Goal: Find specific page/section: Find specific page/section

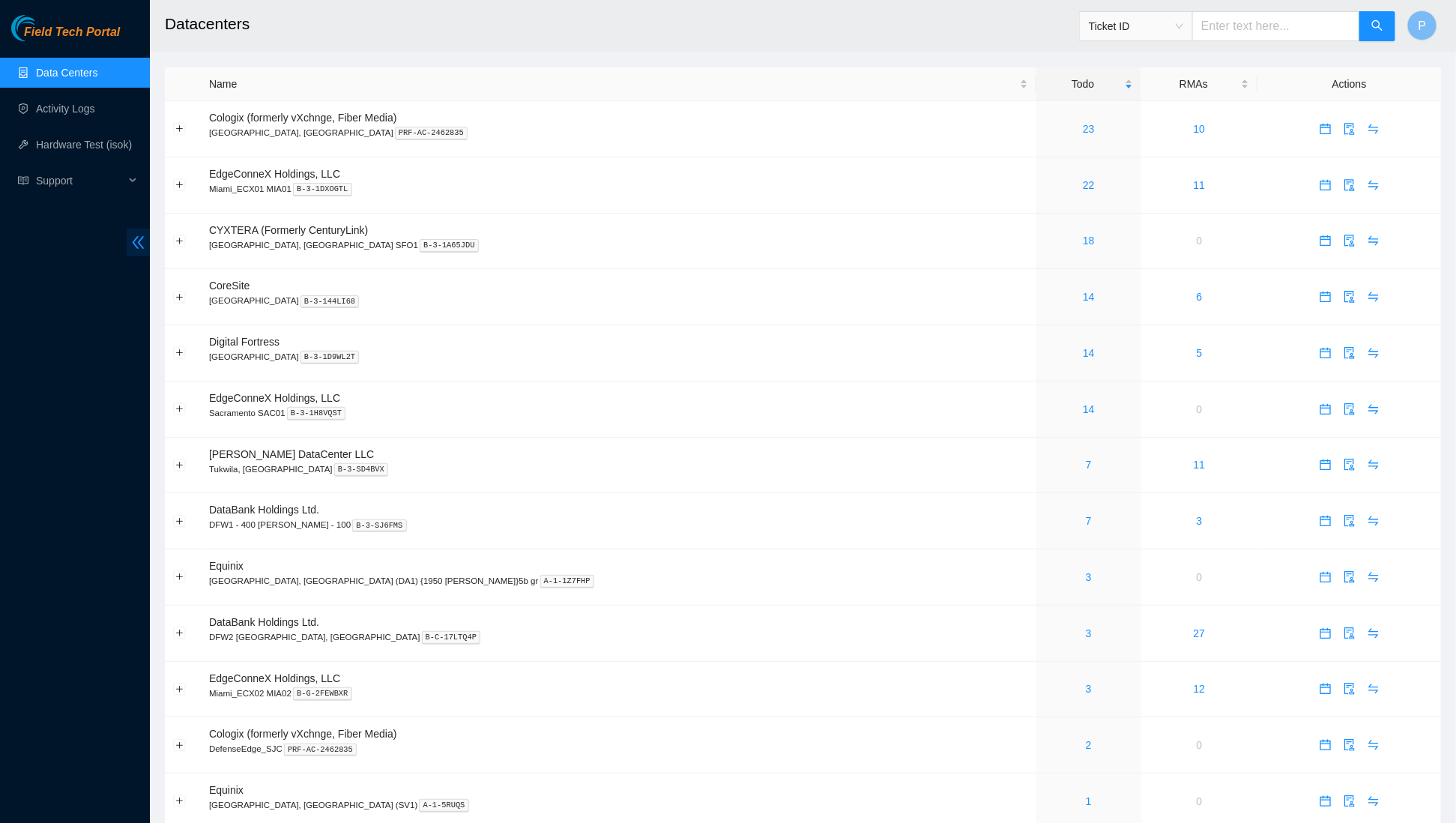
click at [129, 237] on span "double-left" at bounding box center [138, 242] width 23 height 28
click at [139, 248] on icon "double-left" at bounding box center [138, 242] width 16 height 16
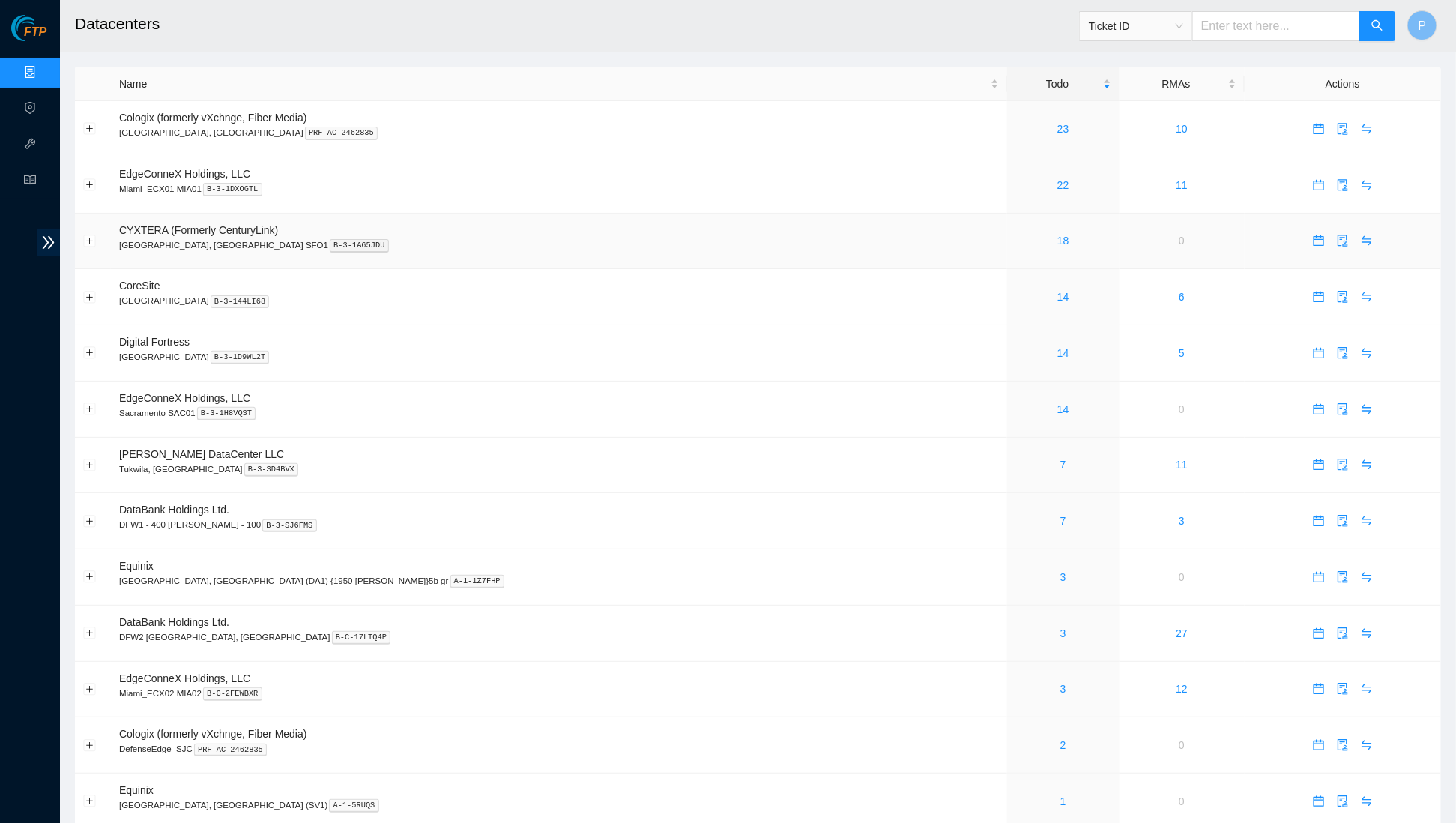
click at [1016, 244] on div "18" at bounding box center [1063, 240] width 96 height 16
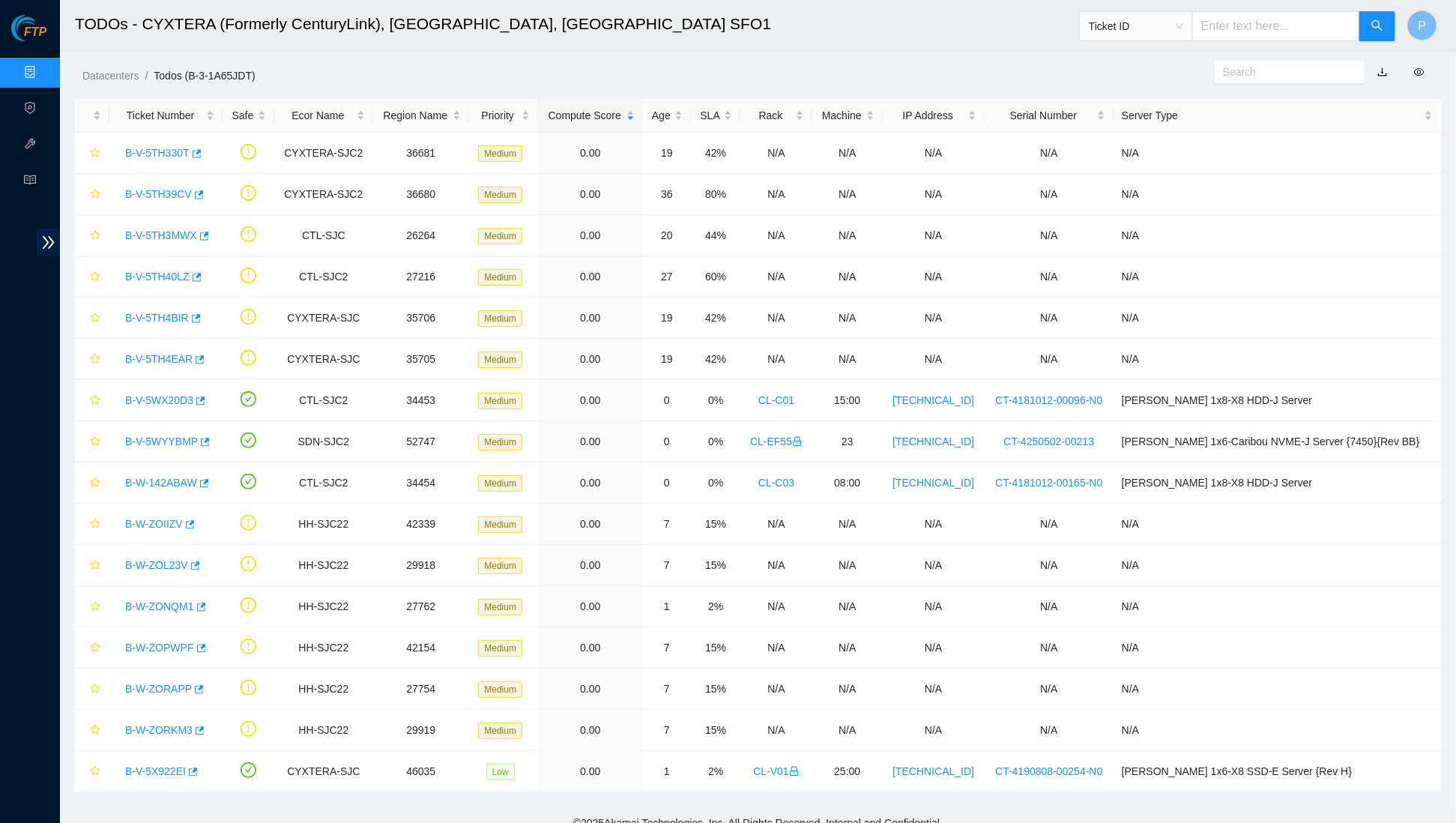
click at [44, 77] on link "Data Centers" at bounding box center [74, 72] width 62 height 12
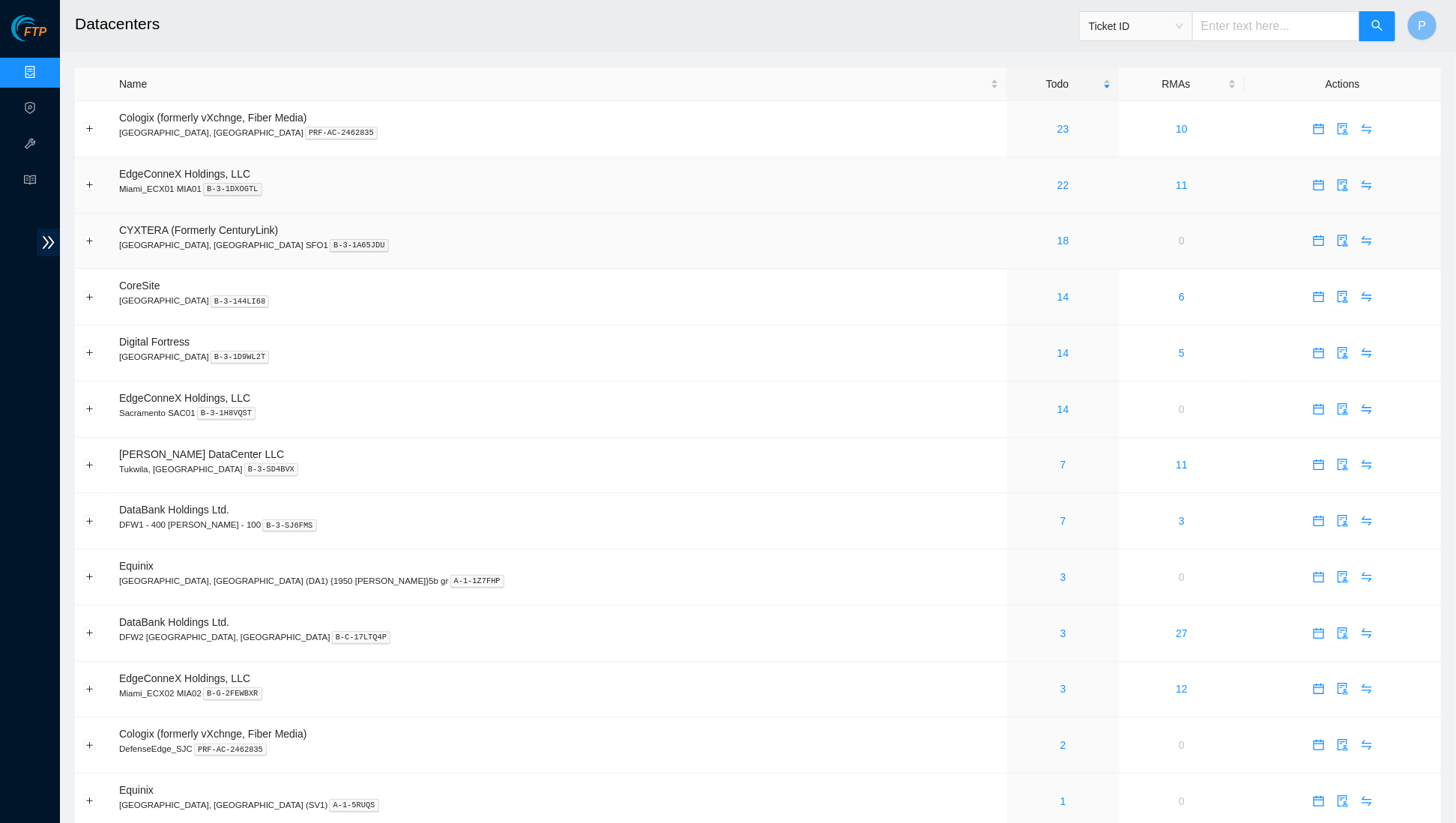
scroll to position [1, 0]
